Goal: Complete application form

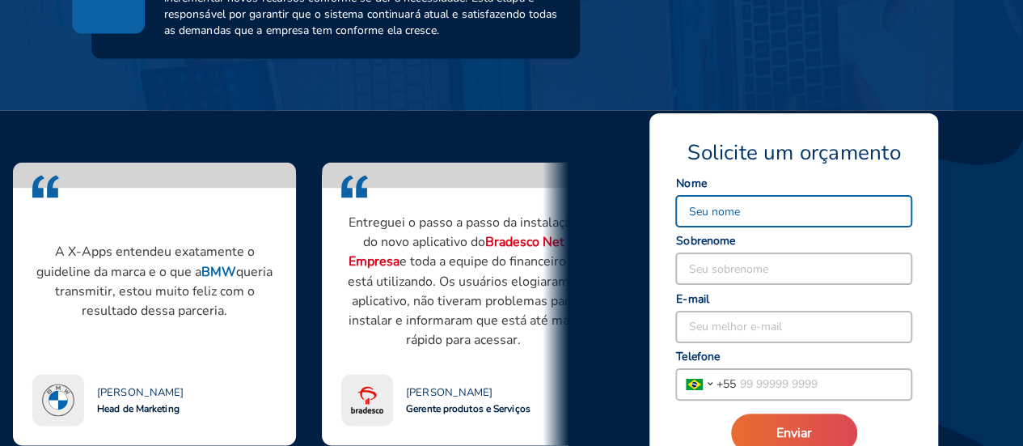
scroll to position [1294, 0]
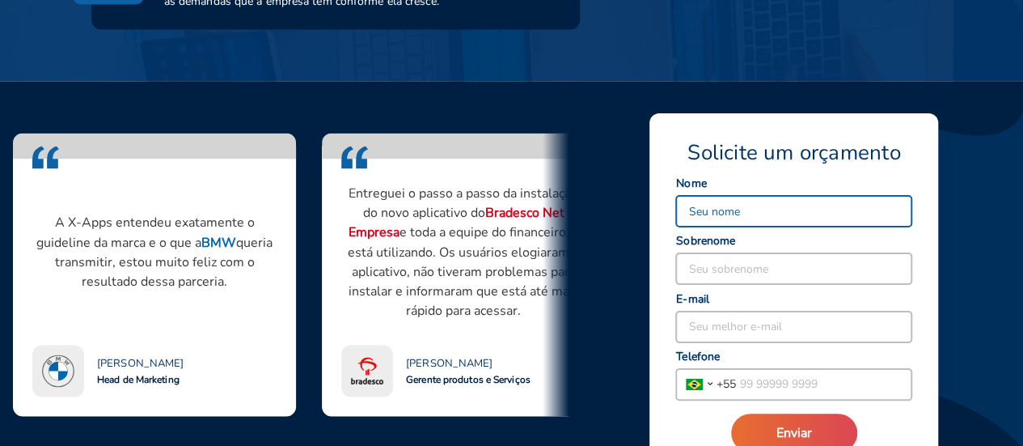
click at [697, 215] on input at bounding box center [793, 211] width 235 height 31
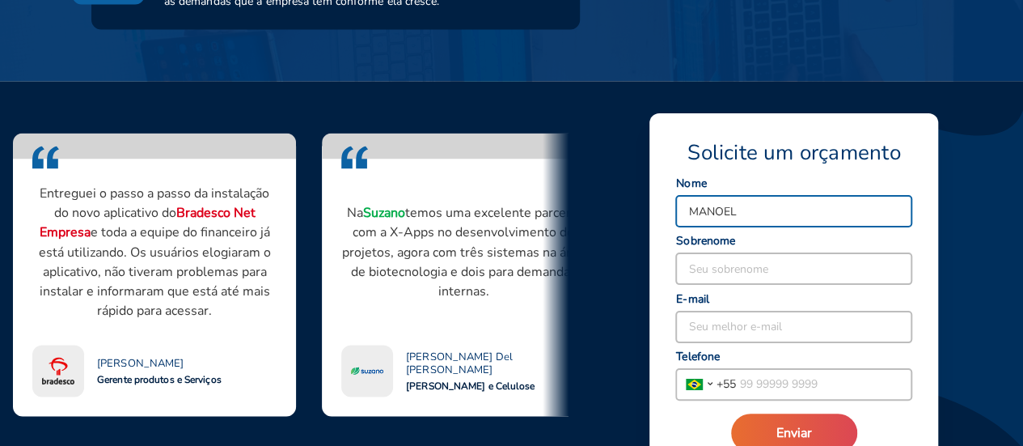
type input "MANOEL"
click at [696, 268] on input at bounding box center [793, 268] width 235 height 31
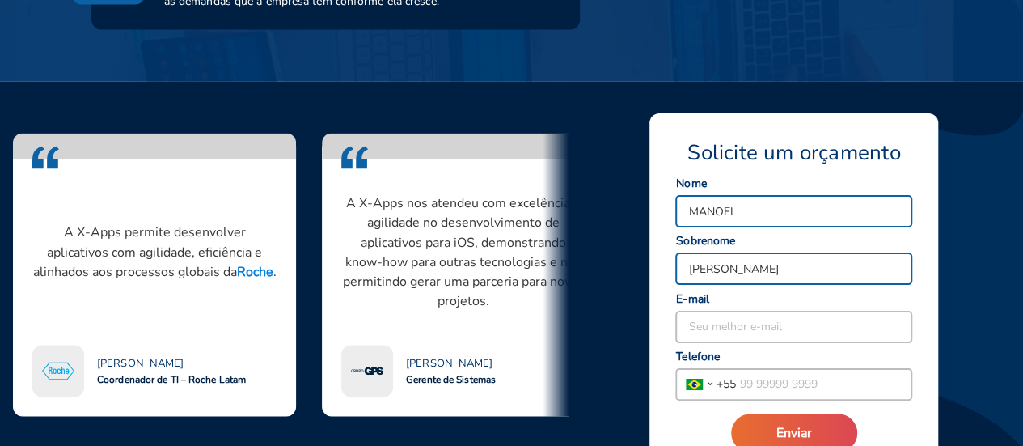
type input "[PERSON_NAME]"
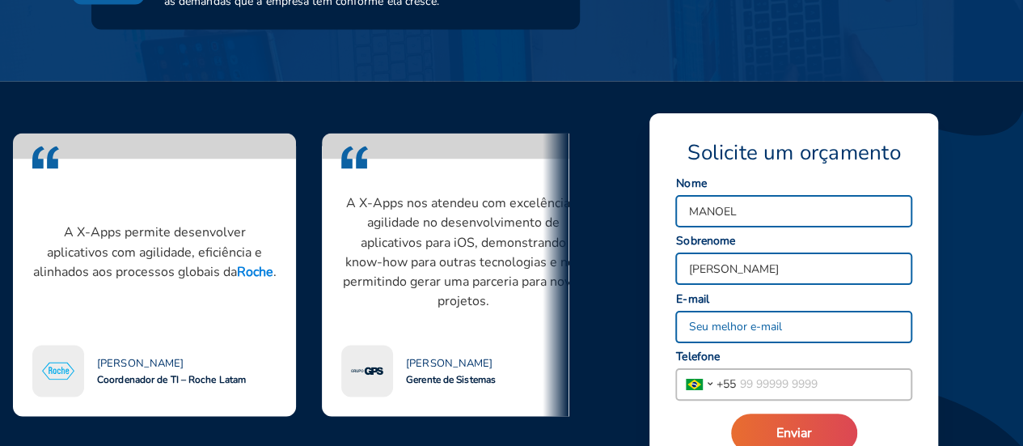
click at [692, 324] on input at bounding box center [793, 326] width 235 height 31
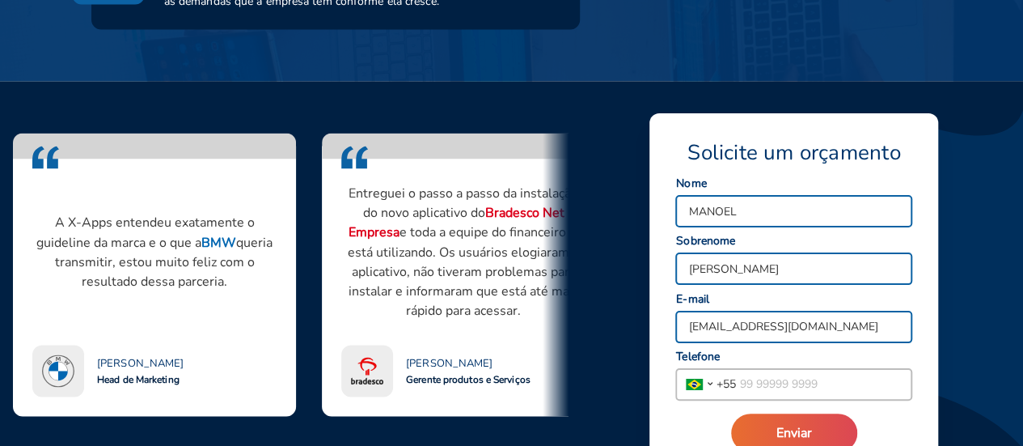
type input "[EMAIL_ADDRESS][DOMAIN_NAME]"
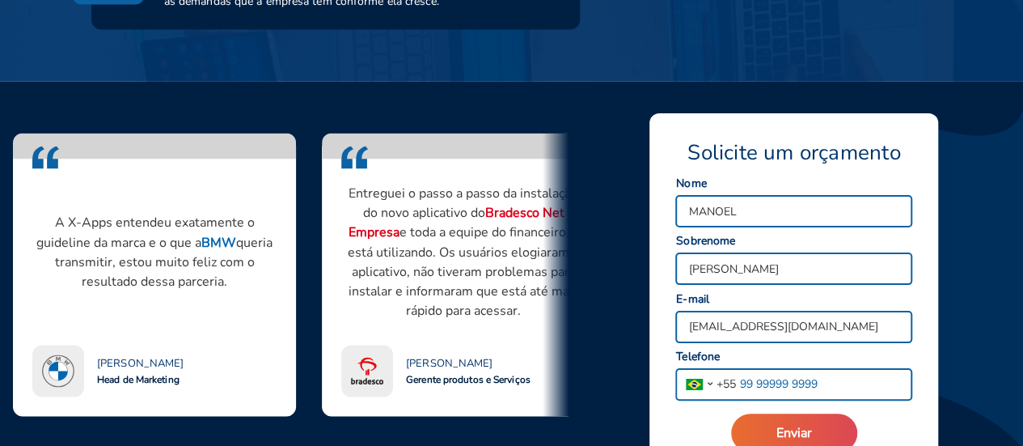
click at [790, 383] on input "tel" at bounding box center [823, 384] width 175 height 31
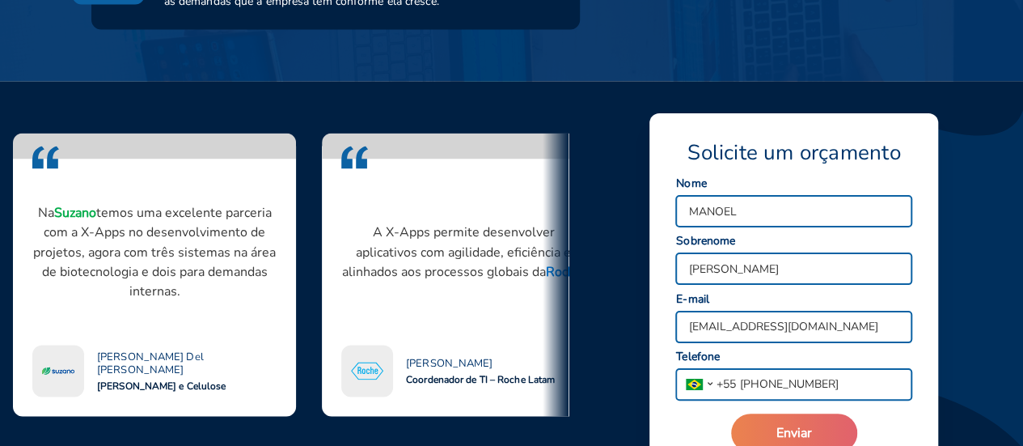
type input "[PHONE_NUMBER]"
click at [801, 420] on button "Enviar" at bounding box center [794, 432] width 126 height 39
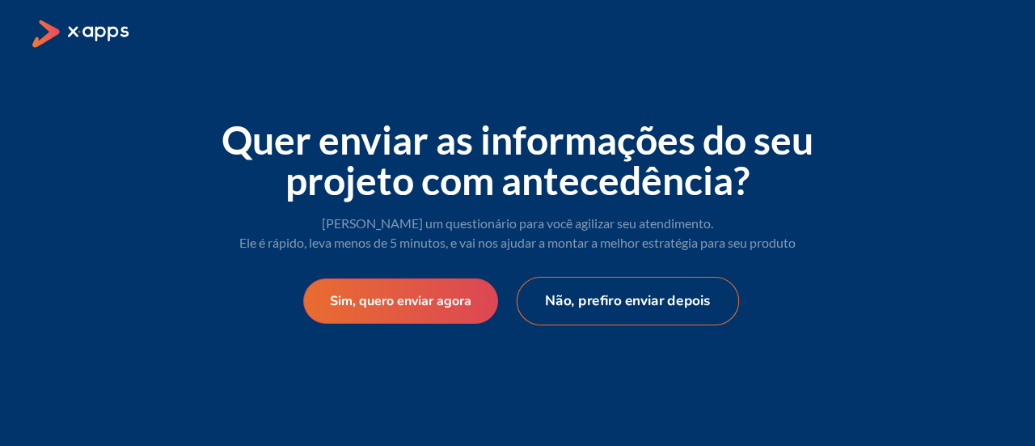
click at [622, 298] on button "Não, prefiro enviar depois" at bounding box center [628, 301] width 223 height 49
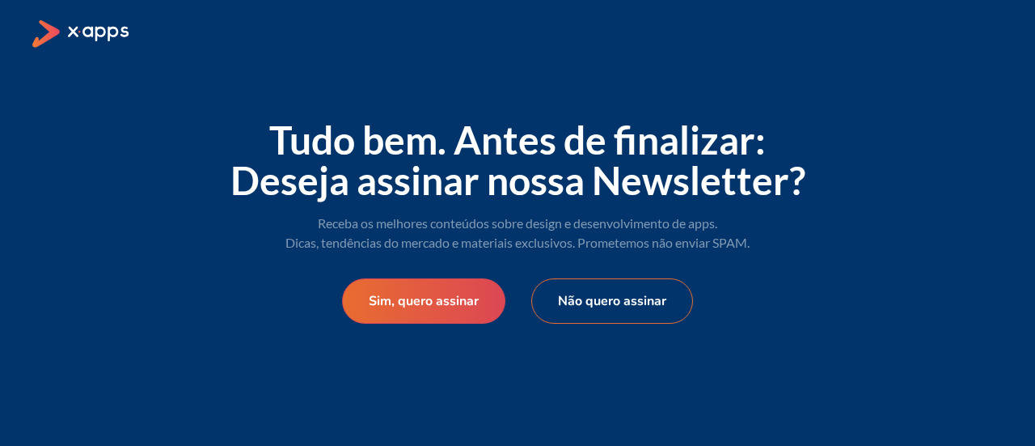
click at [627, 305] on button "Não quero assinar" at bounding box center [612, 300] width 162 height 45
